Goal: Browse casually

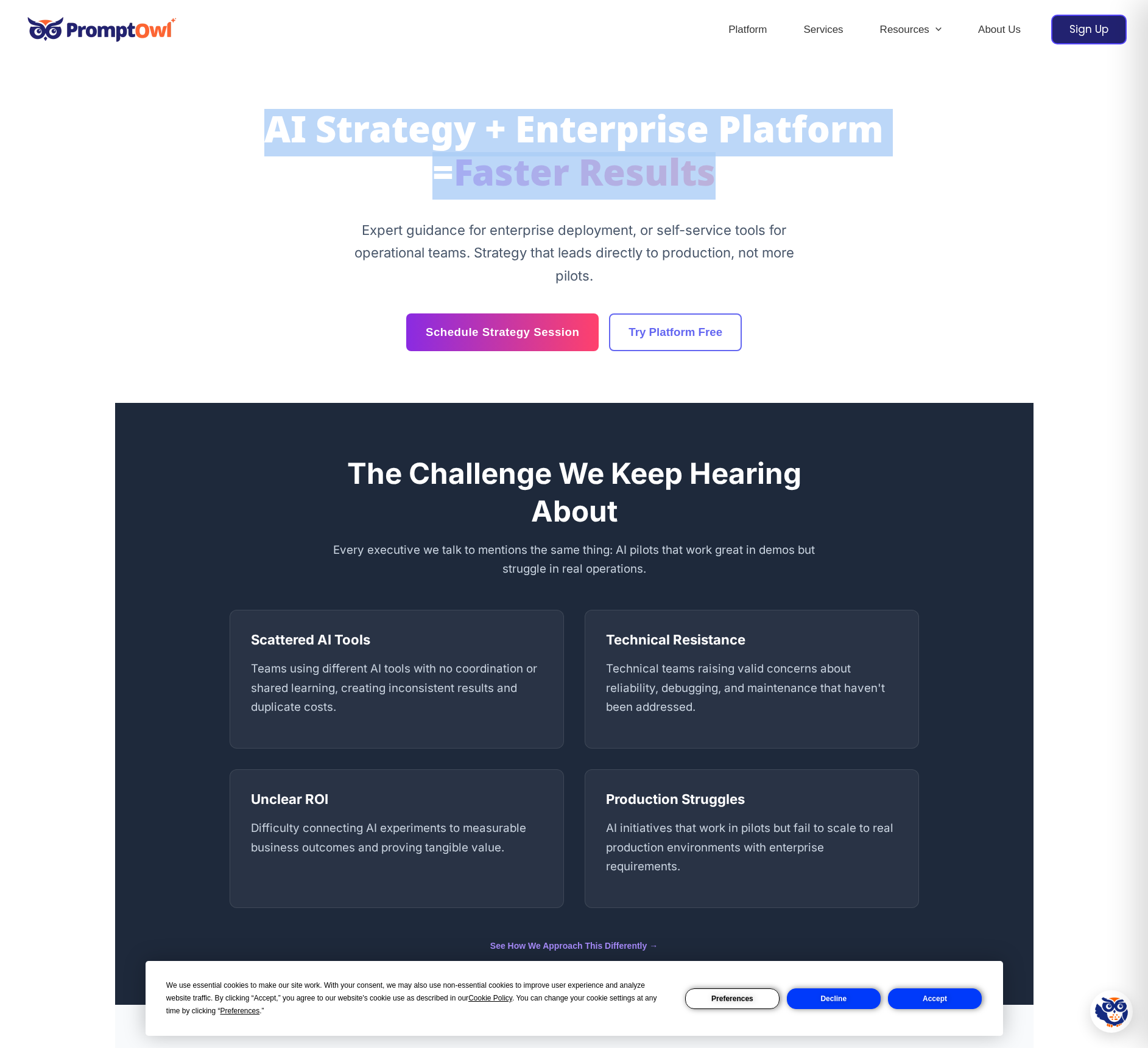
drag, startPoint x: 255, startPoint y: 126, endPoint x: 748, endPoint y: 187, distance: 496.8
click at [748, 187] on h1 "AI Strategy + Enterprise Platform = Faster Results" at bounding box center [574, 154] width 689 height 87
click at [581, 202] on div "AI Strategy + Enterprise Platform = Faster Results Expert guidance for enterpri…" at bounding box center [574, 230] width 731 height 240
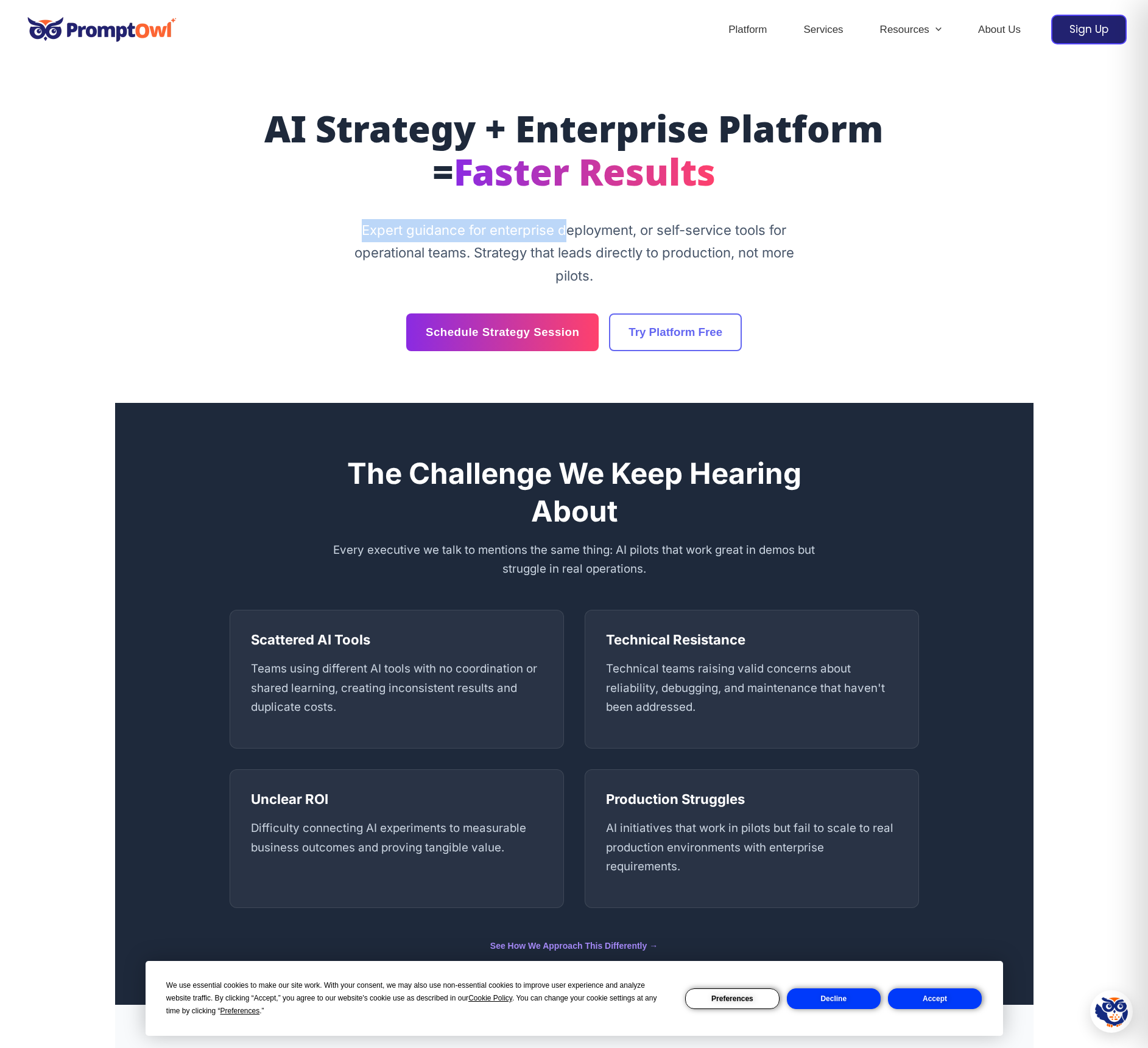
drag, startPoint x: 360, startPoint y: 230, endPoint x: 581, endPoint y: 235, distance: 221.1
click at [581, 235] on p "Expert guidance for enterprise deployment, or self-service tools for operationa…" at bounding box center [574, 253] width 457 height 69
click at [581, 260] on p "Expert guidance for enterprise deployment, or self-service tools for operationa…" at bounding box center [574, 253] width 457 height 69
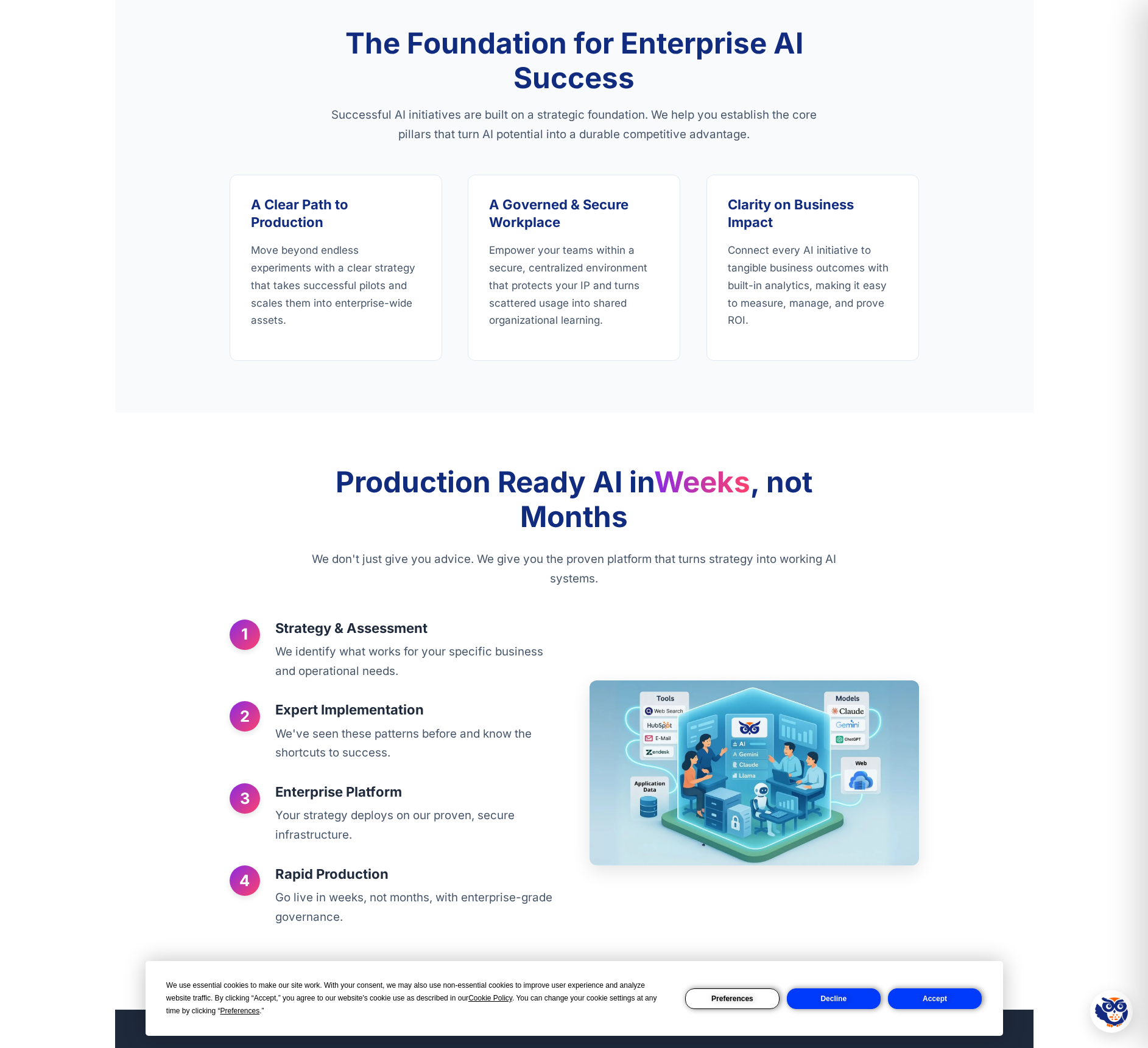
scroll to position [1553, 0]
